Goal: Information Seeking & Learning: Check status

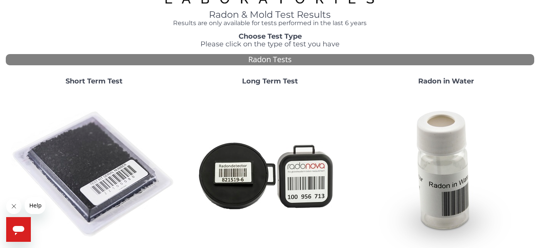
scroll to position [33, 0]
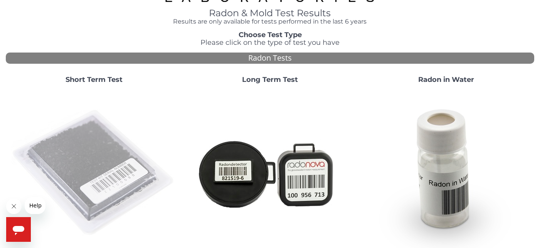
click at [105, 137] on img at bounding box center [94, 173] width 166 height 166
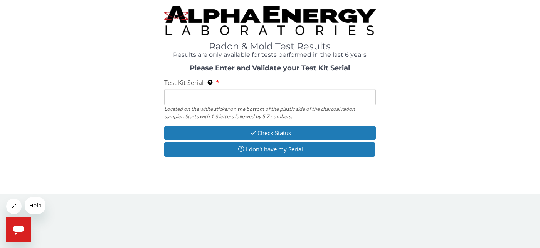
click at [221, 95] on input "Test Kit Serial Located on the white sticker on the bottom of the plastic side …" at bounding box center [269, 97] width 211 height 17
click at [182, 98] on input "Test Kit Serial Located on the white sticker on the bottom of the plastic side …" at bounding box center [269, 97] width 211 height 17
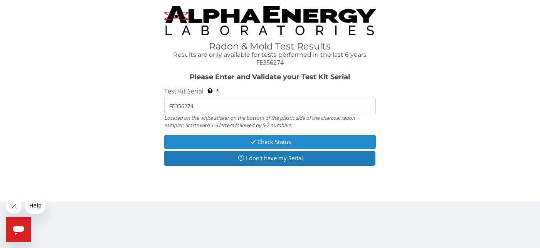
type input "FE356274"
click at [274, 143] on button "Check Status" at bounding box center [269, 142] width 211 height 14
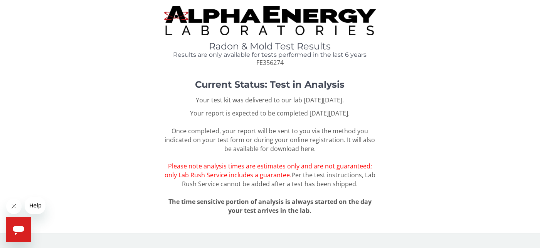
click at [490, 15] on div "Radon & Mold Test Results Results are only available for tests performed in the…" at bounding box center [270, 36] width 529 height 61
click at [16, 207] on icon "Close message from company" at bounding box center [14, 206] width 6 height 6
